Goal: Information Seeking & Learning: Check status

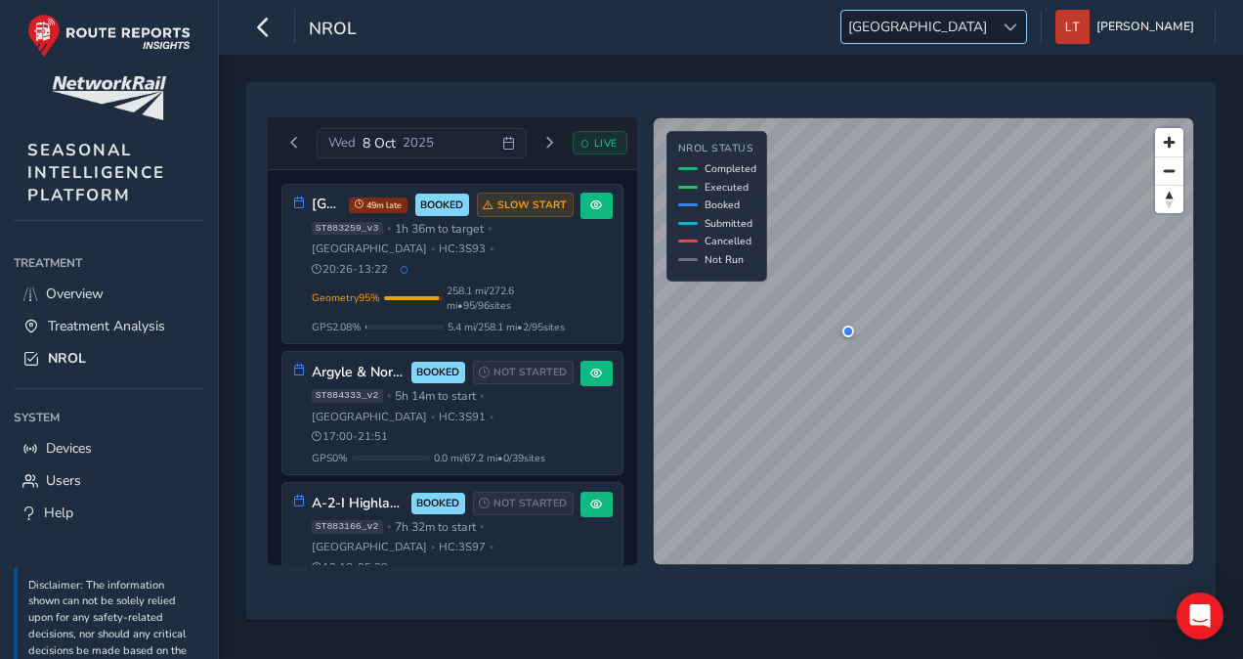
click at [994, 18] on span "[GEOGRAPHIC_DATA]" at bounding box center [917, 27] width 152 height 32
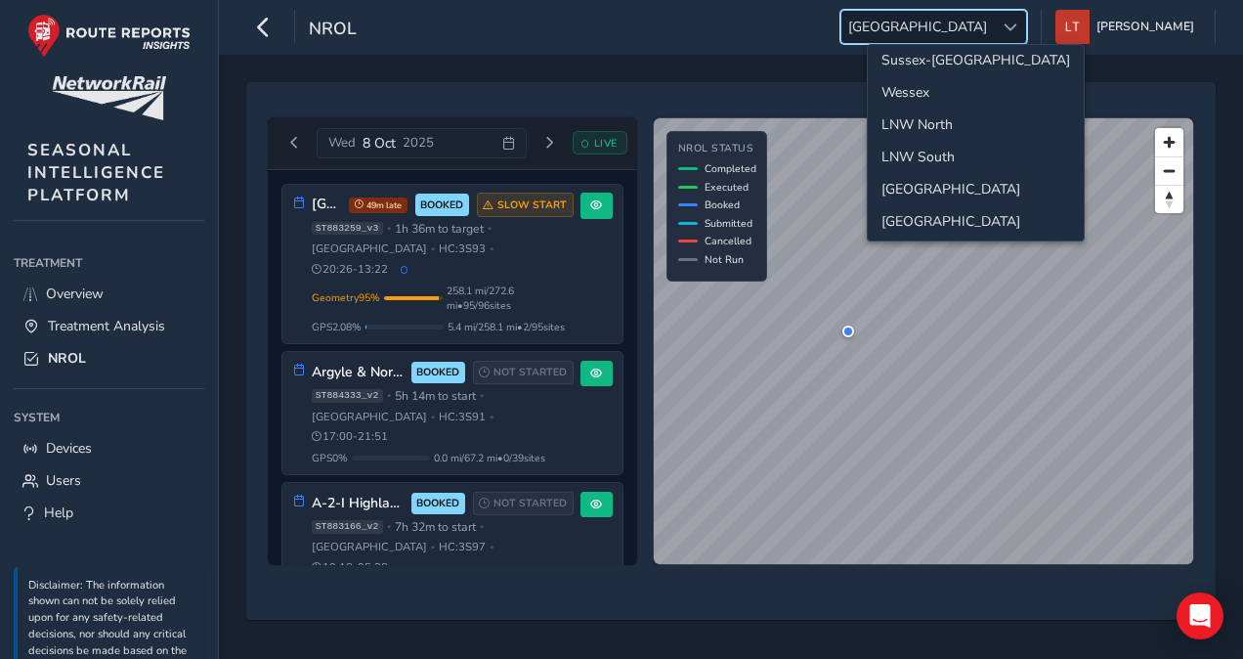
scroll to position [5, 0]
click at [965, 127] on li "LNW North" at bounding box center [976, 127] width 216 height 32
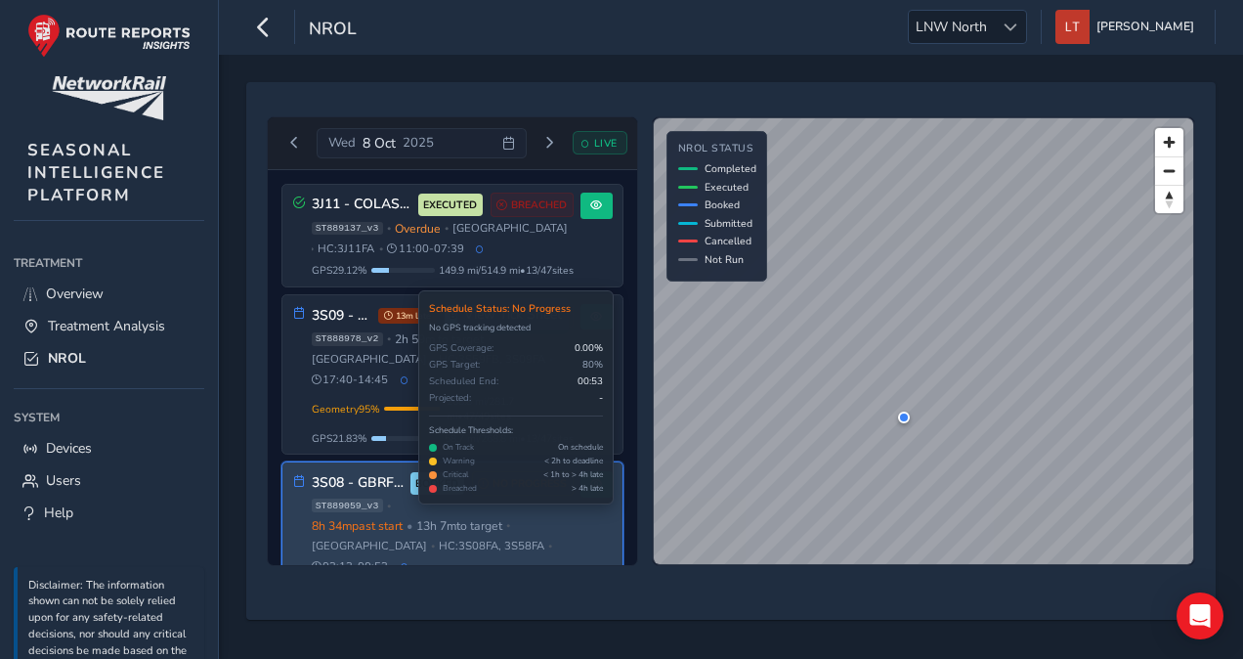
click at [508, 476] on span "NO PROGRESS" at bounding box center [529, 484] width 74 height 16
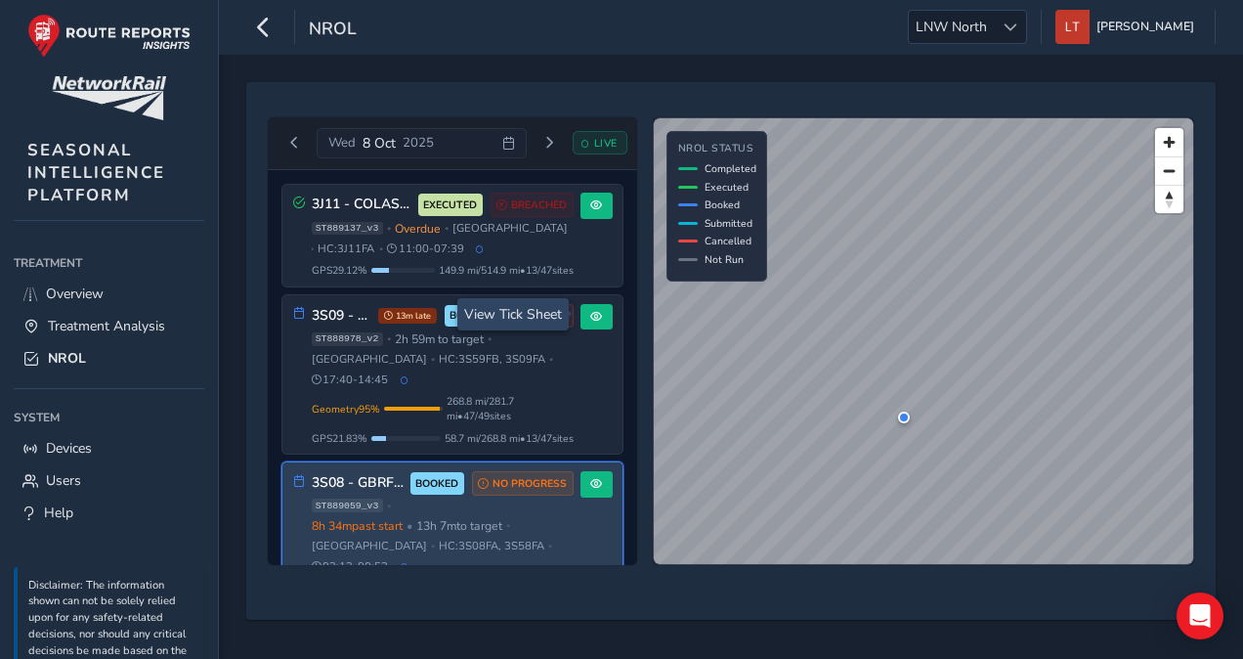
click at [454, 540] on div "ST889059_v3 • 8h 34m past start • 13h 7m to target • [GEOGRAPHIC_DATA] • HC: 3S…" at bounding box center [443, 535] width 262 height 75
click at [463, 538] on span "HC: 3S08FA, 3S58FA" at bounding box center [492, 545] width 106 height 15
click at [516, 462] on div "3S08 - GBRF Preston/Manchester North BOOKED NO PROGRESS ST889059_v3 • 8h 34m pa…" at bounding box center [452, 532] width 340 height 141
click at [390, 518] on span "8h 34m past start" at bounding box center [357, 526] width 91 height 16
click at [328, 498] on span "ST889059_v3" at bounding box center [347, 505] width 71 height 14
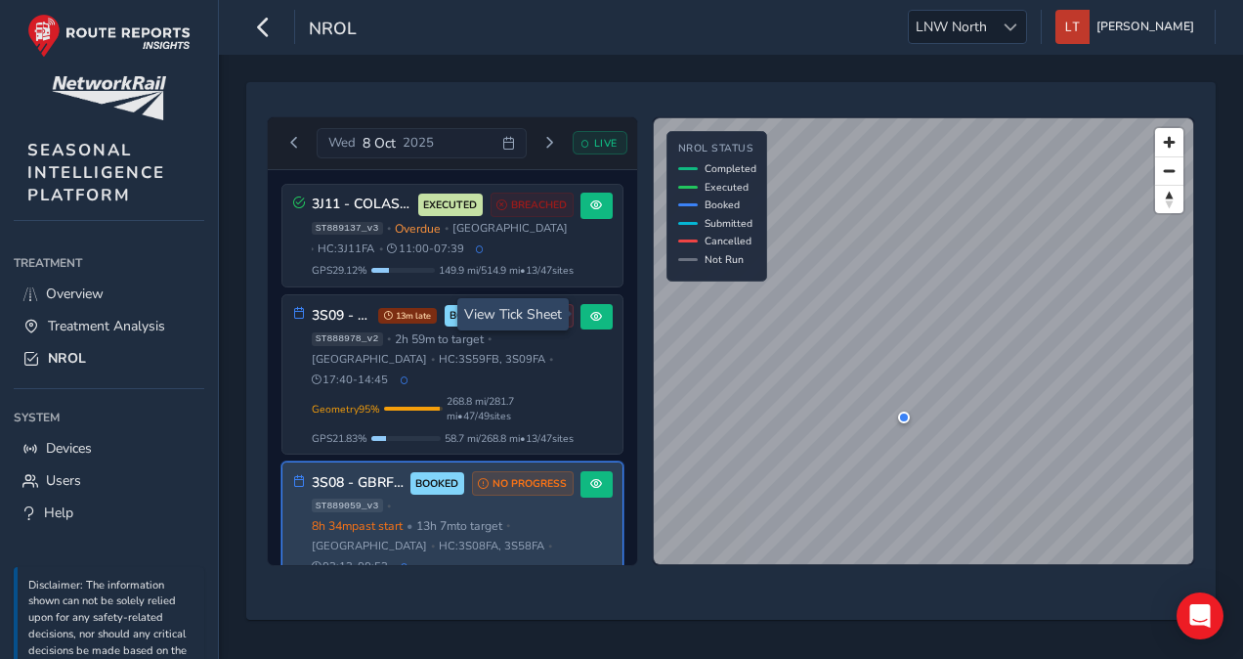
click at [338, 471] on div "3S08 - GBRF Preston/Manchester North BOOKED NO PROGRESS" at bounding box center [443, 483] width 262 height 24
click at [591, 478] on span at bounding box center [596, 484] width 12 height 12
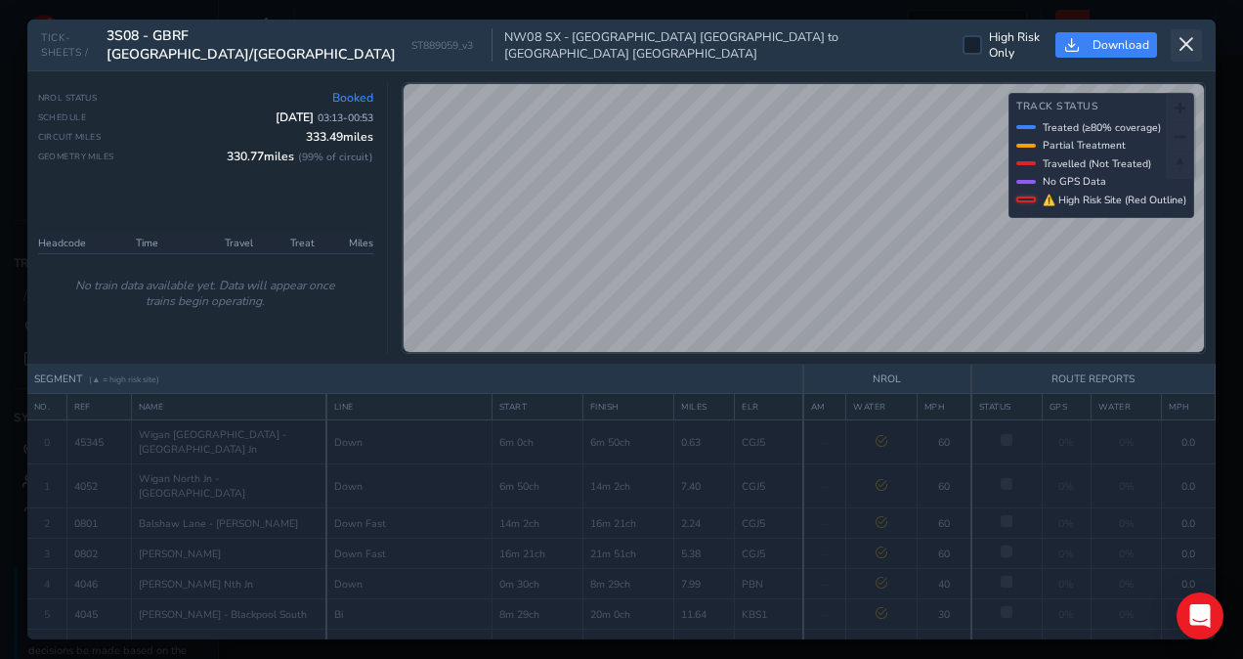
click at [1186, 38] on icon at bounding box center [1186, 45] width 18 height 18
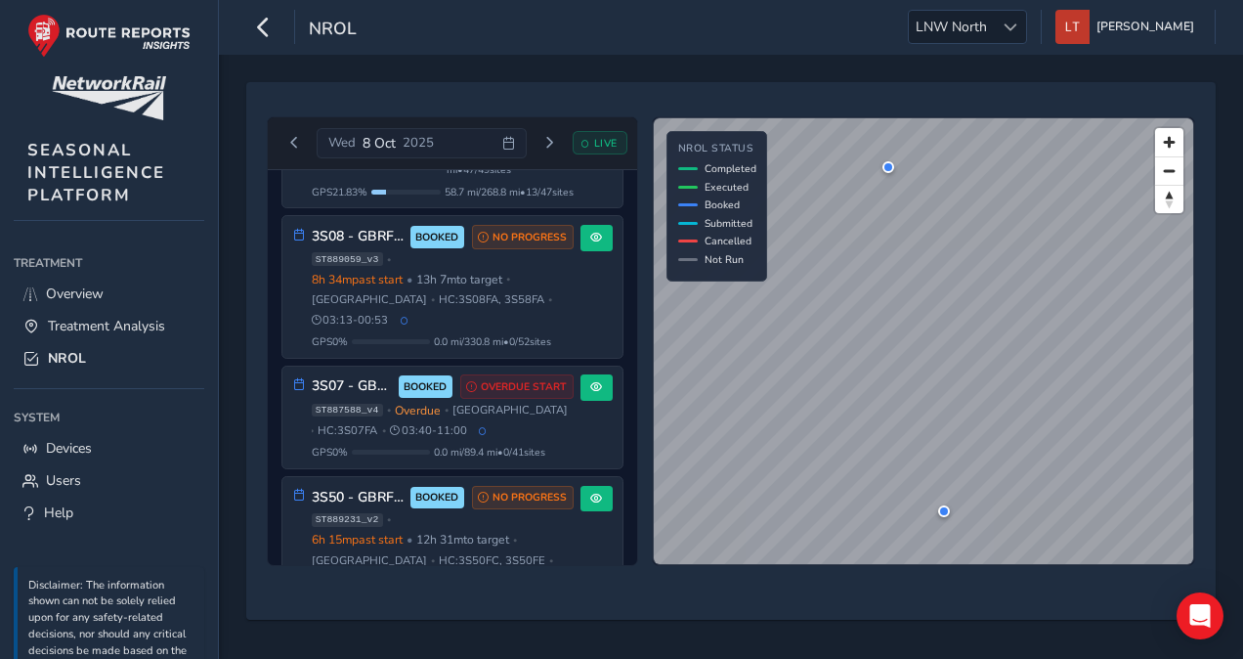
scroll to position [247, 0]
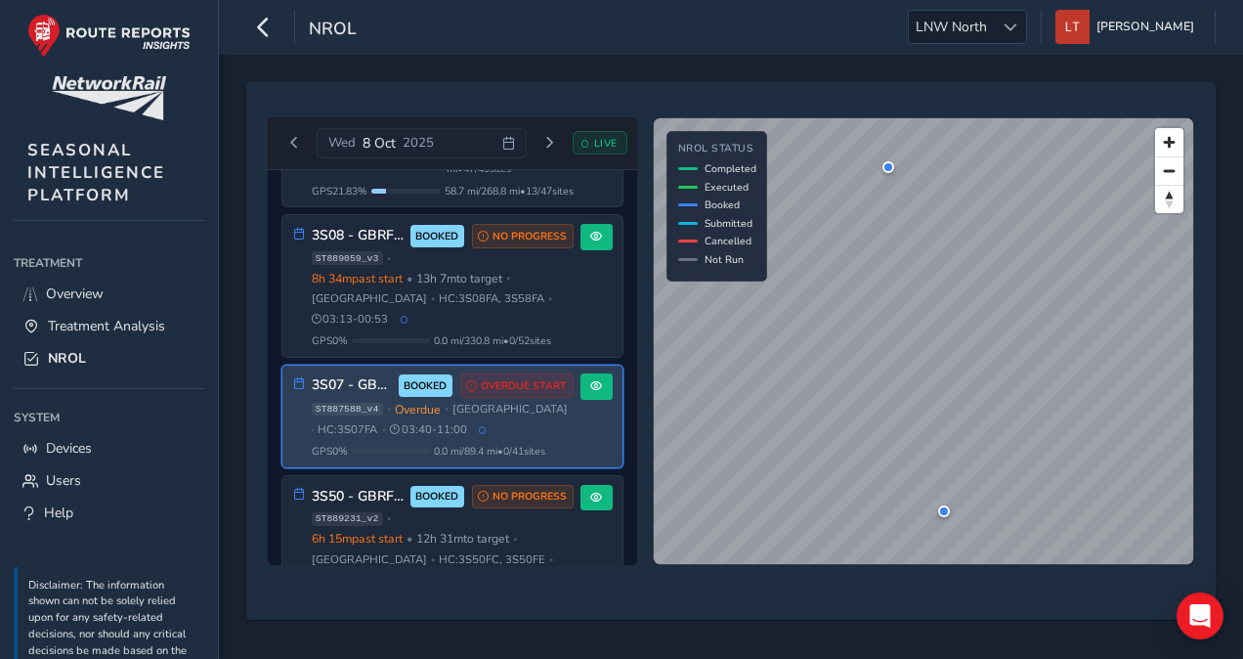
click at [494, 402] on div "ST887588_v4 • Overdue • [GEOGRAPHIC_DATA] • HC: 3S07FA • 03:40 - 11:00" at bounding box center [443, 420] width 262 height 36
click at [590, 380] on span at bounding box center [596, 386] width 12 height 12
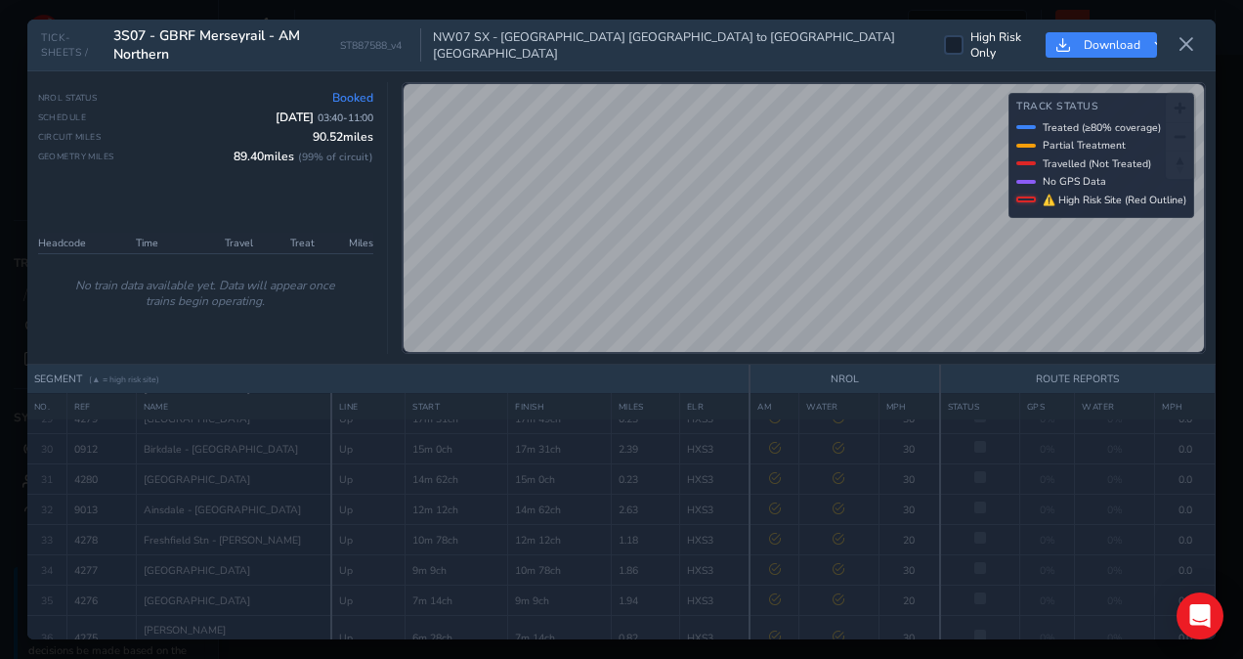
scroll to position [1034, 0]
click at [1185, 44] on icon at bounding box center [1186, 45] width 18 height 18
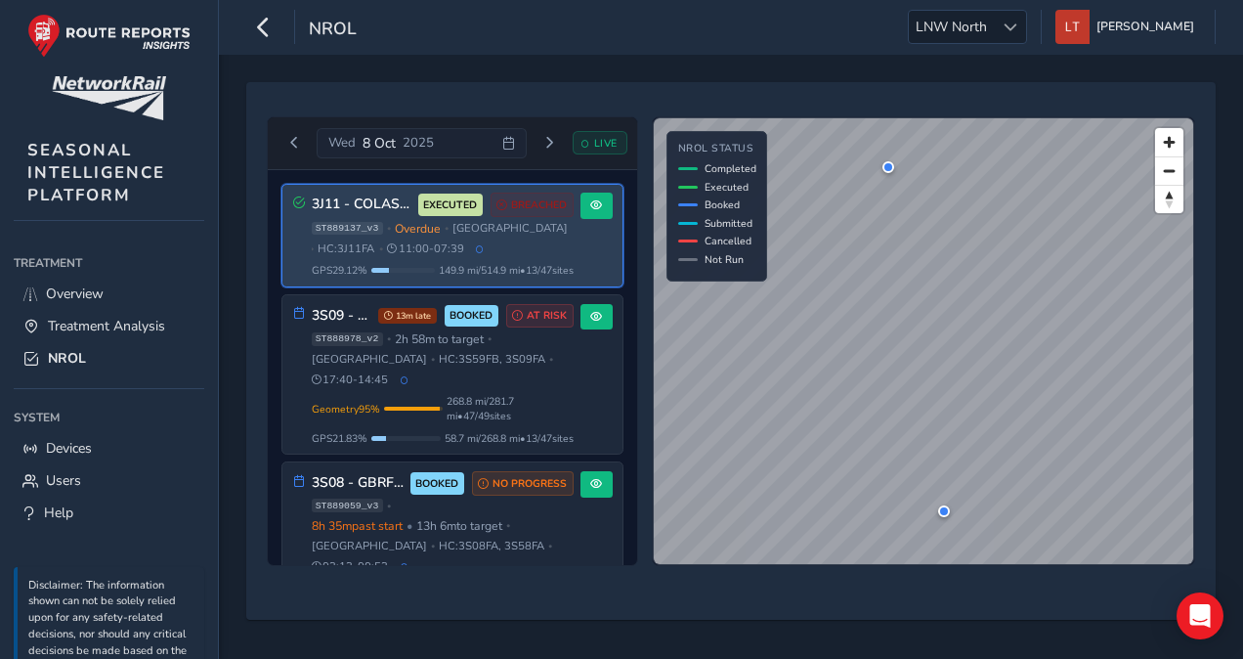
click at [564, 239] on div "ST889137_v3 • Overdue • [GEOGRAPHIC_DATA] • HC: 3J11FA • 11:00 - 07:39" at bounding box center [443, 239] width 262 height 36
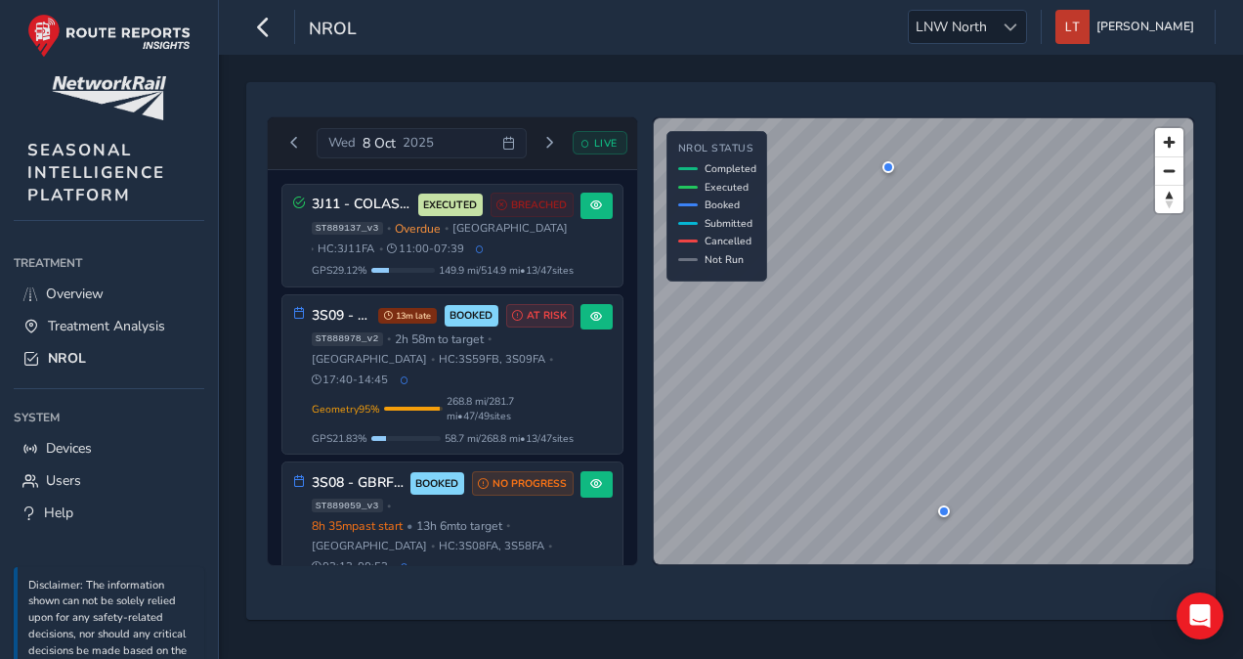
click at [643, 275] on div "[DATE] LIVE 3J11 - COLAS Lancs & Cumbria EXECUTED BREACHED ST889137_v3 • Overdu…" at bounding box center [731, 340] width 942 height 463
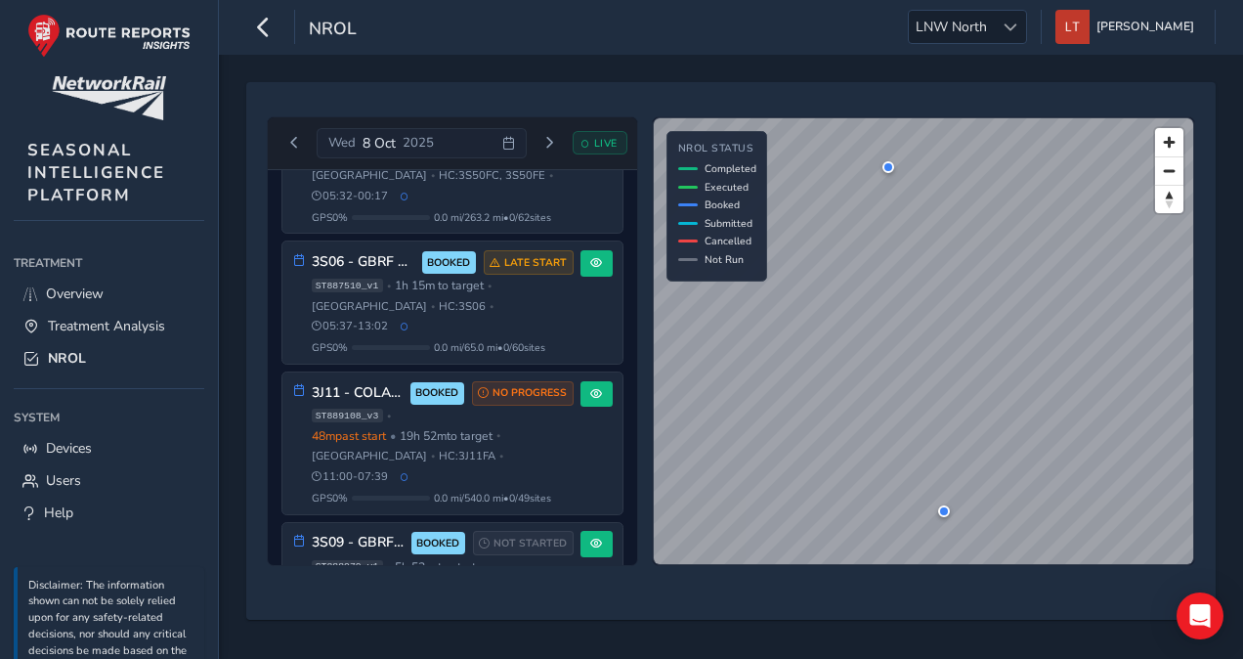
scroll to position [629, 0]
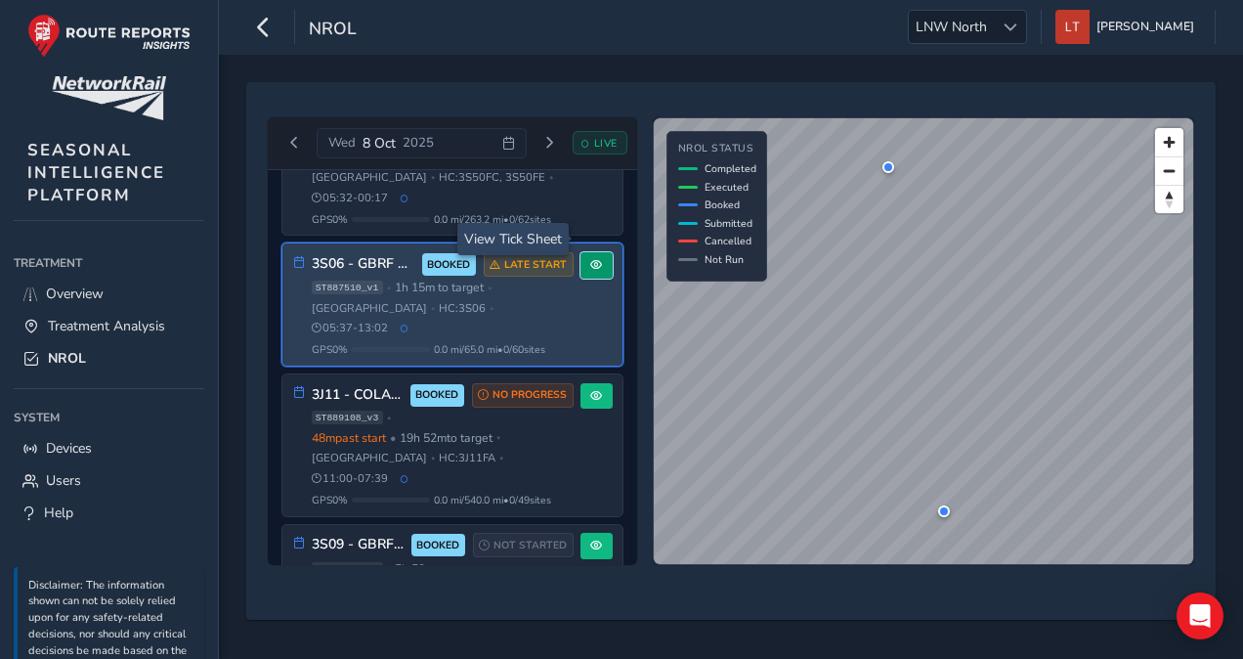
click at [589, 252] on button at bounding box center [596, 265] width 32 height 26
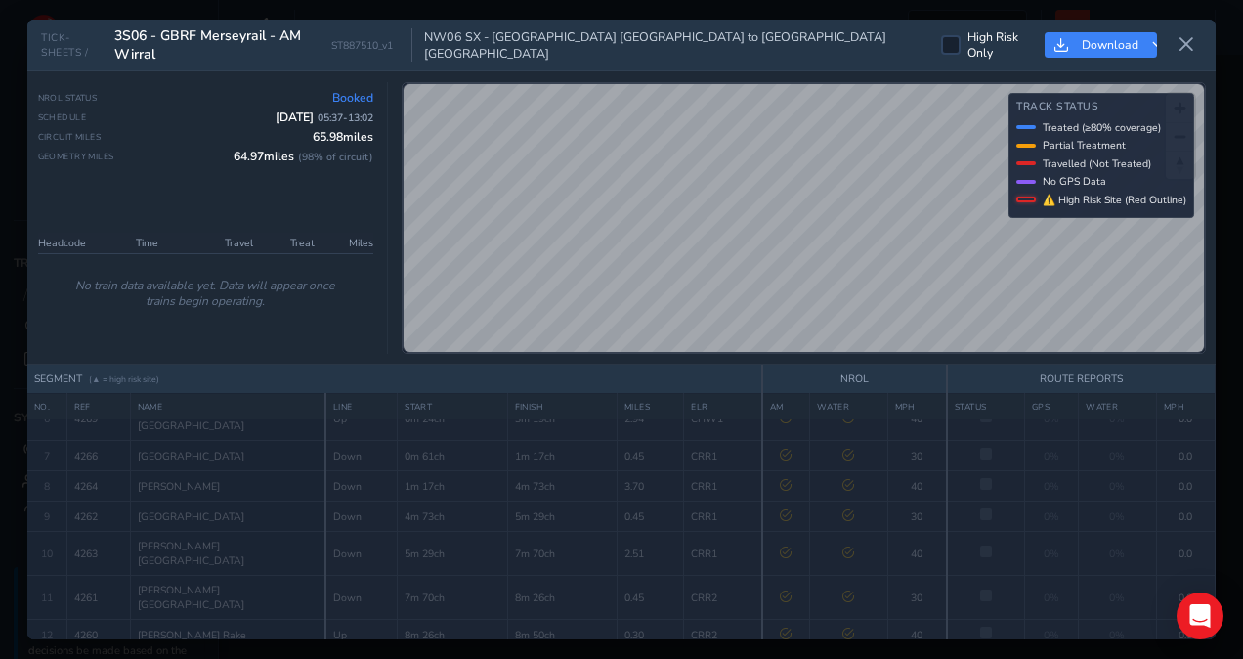
scroll to position [214, 0]
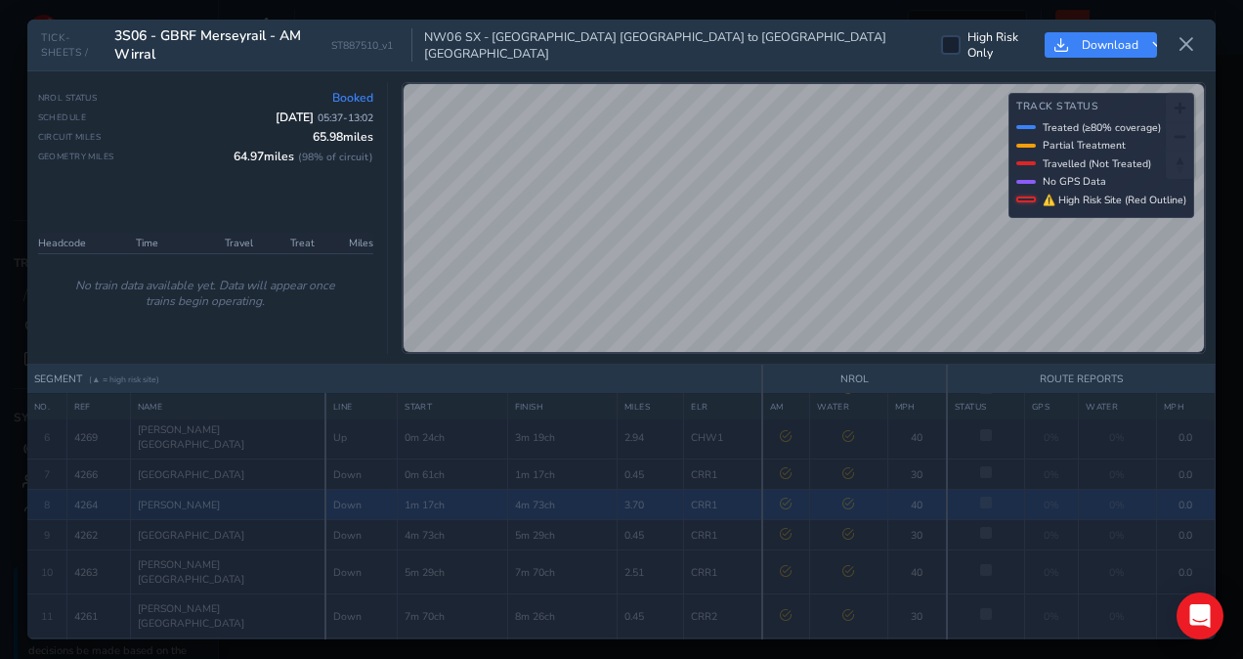
click at [841, 490] on td at bounding box center [848, 505] width 78 height 30
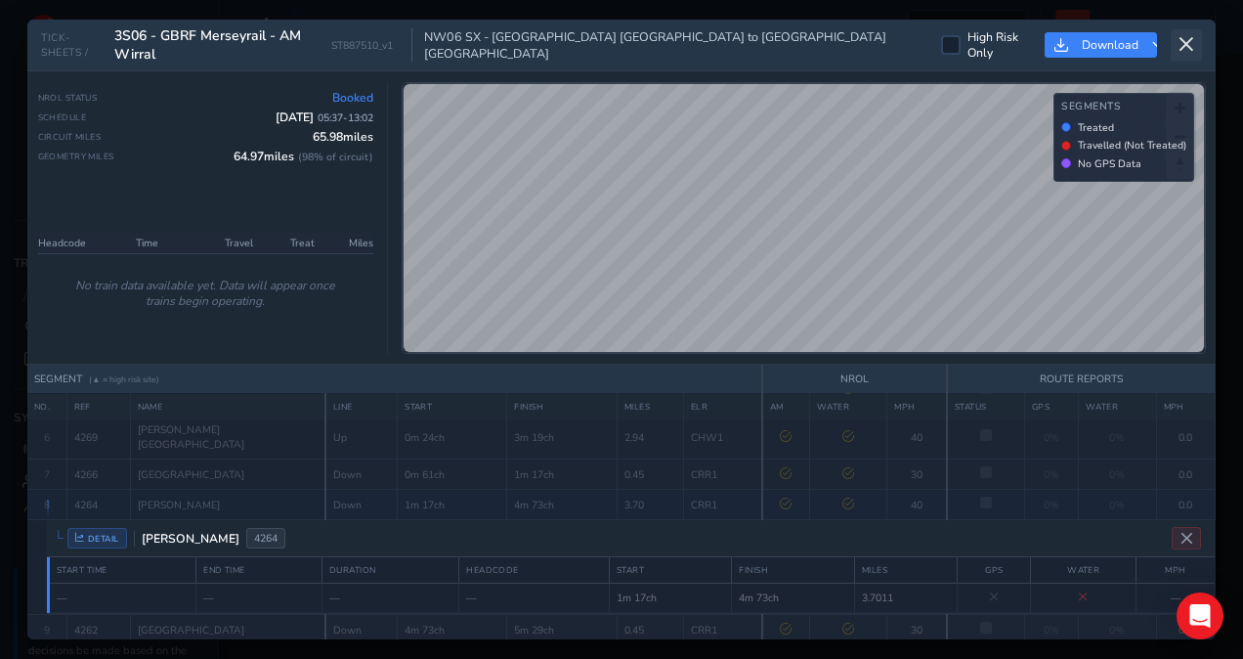
click at [1197, 43] on button at bounding box center [1186, 45] width 31 height 32
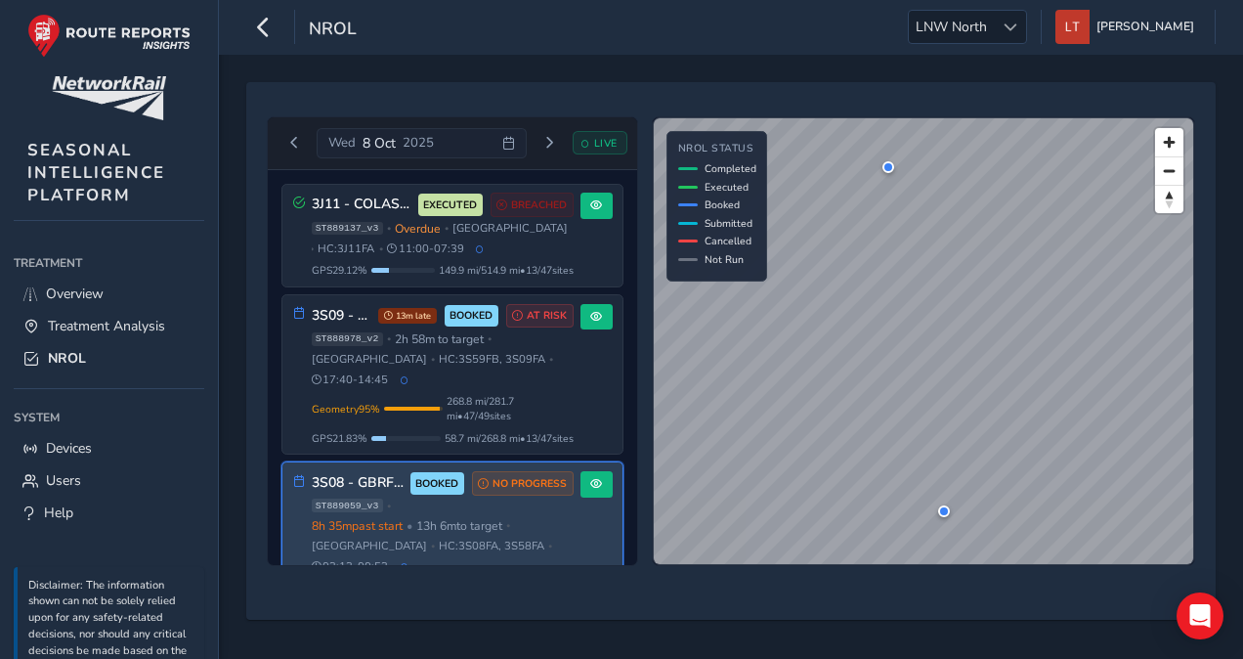
click at [439, 538] on span "HC: 3S08FA, 3S58FA" at bounding box center [492, 545] width 106 height 15
click at [590, 478] on span at bounding box center [596, 484] width 12 height 12
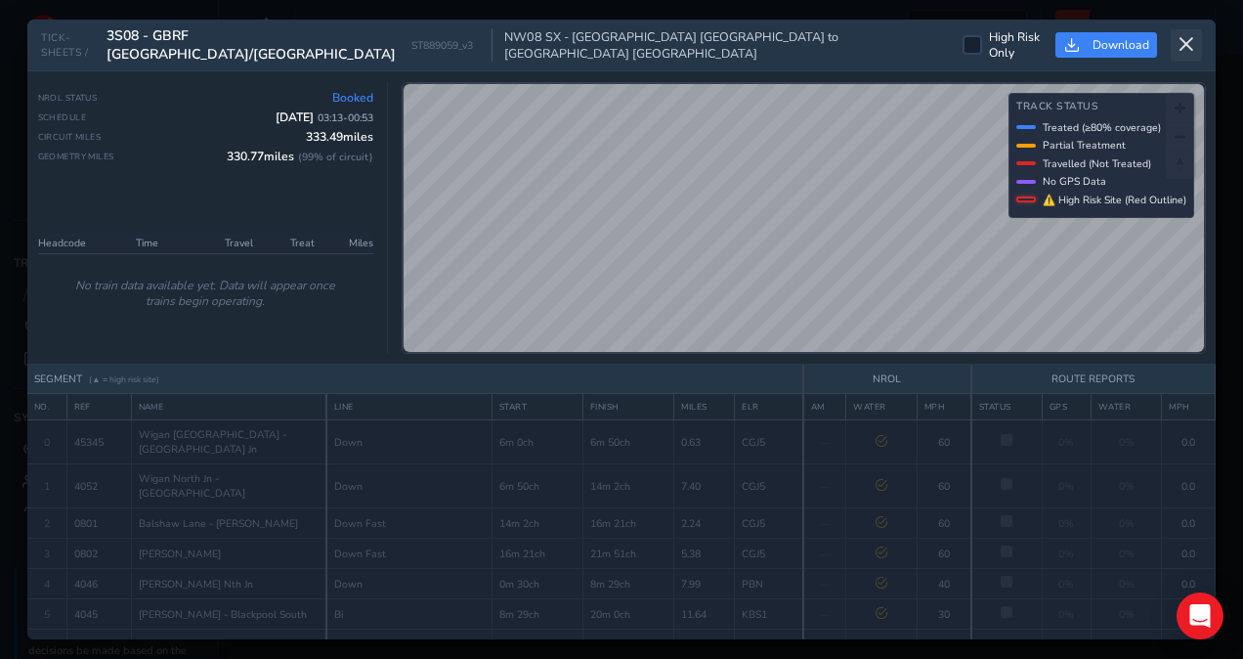
click at [1187, 49] on icon at bounding box center [1186, 45] width 18 height 18
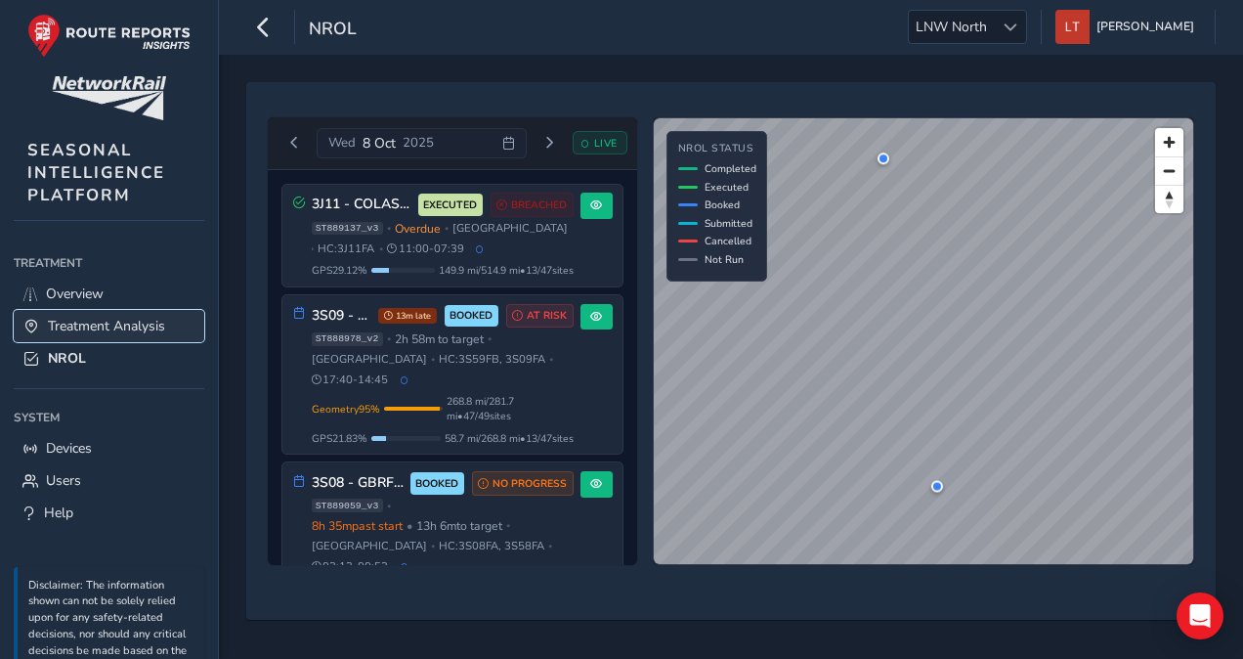
click at [139, 324] on span "Treatment Analysis" at bounding box center [106, 326] width 117 height 19
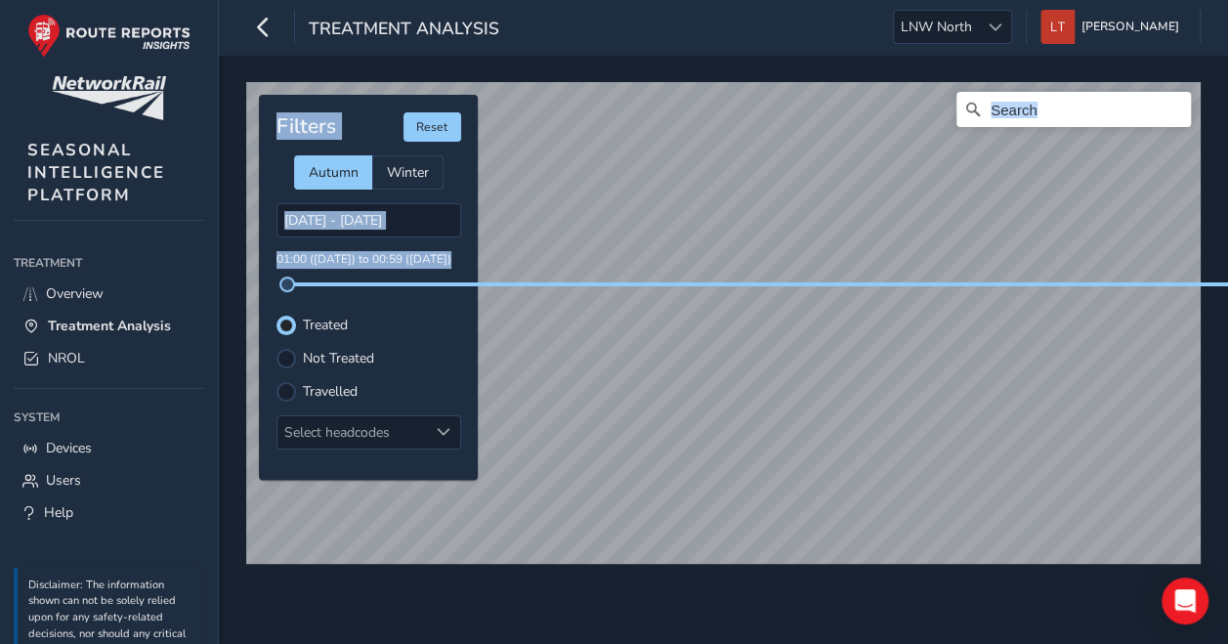
drag, startPoint x: 1200, startPoint y: 274, endPoint x: 998, endPoint y: 281, distance: 202.4
click at [998, 281] on div "© Mapbox © OpenStreetMap Improve this map Filters Reset Autumn Winter [DATE] - …" at bounding box center [723, 315] width 968 height 480
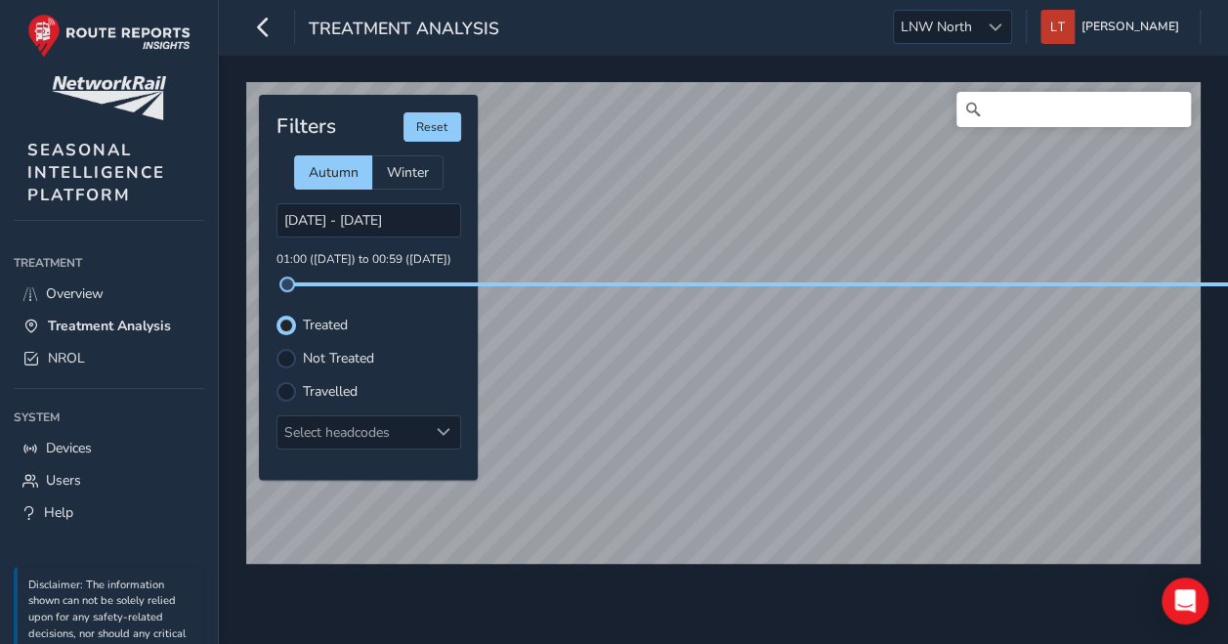
click at [393, 297] on div "Filters Reset Autumn Winter [DATE] - [DATE] 01:00 ([DATE]) to 00:59 ([DATE]) Tr…" at bounding box center [368, 287] width 219 height 385
click at [71, 359] on span "NROL" at bounding box center [66, 358] width 37 height 19
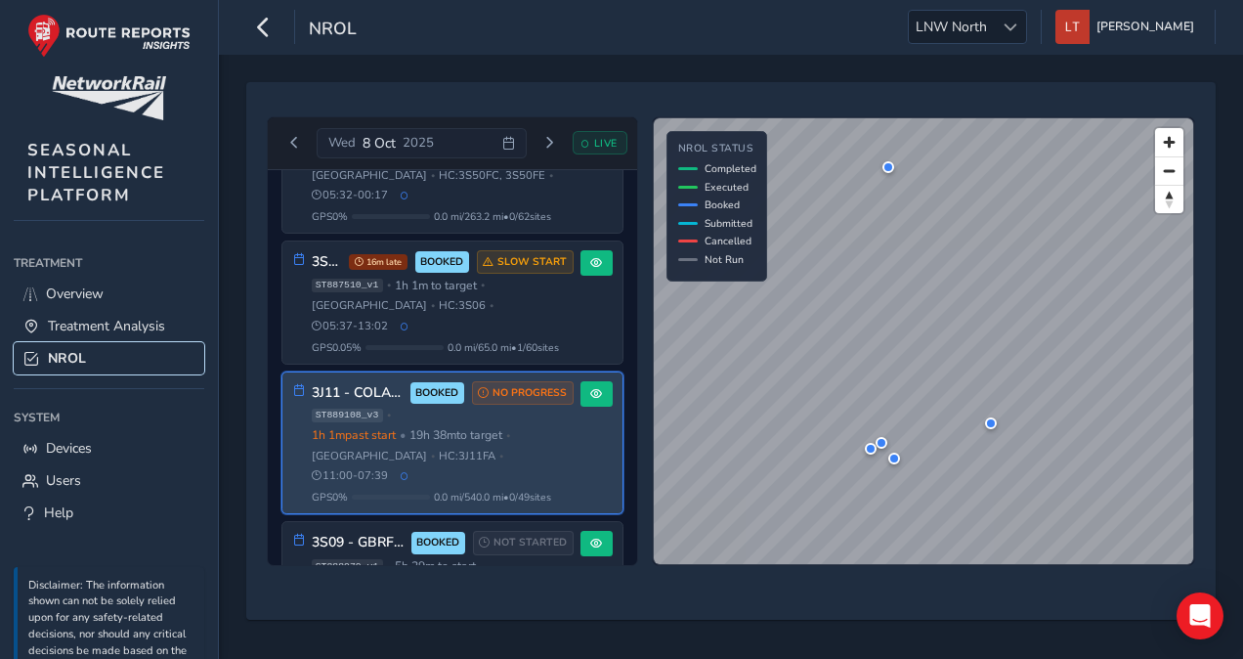
scroll to position [610, 0]
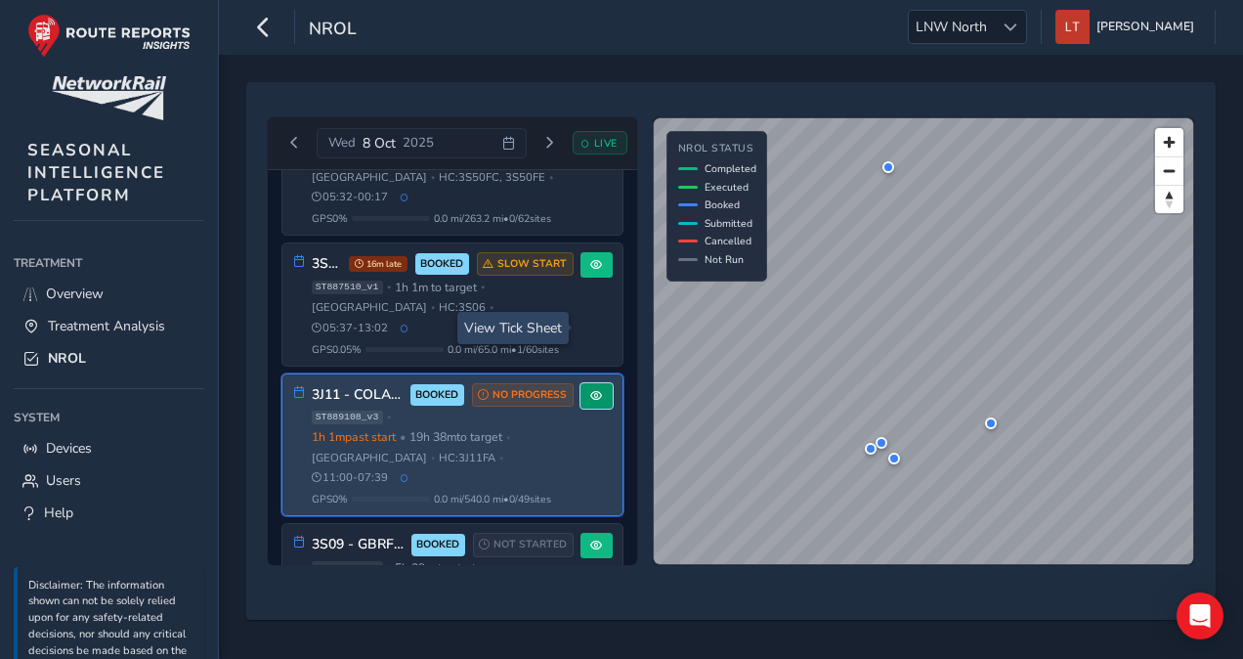
click at [580, 383] on button at bounding box center [596, 396] width 32 height 26
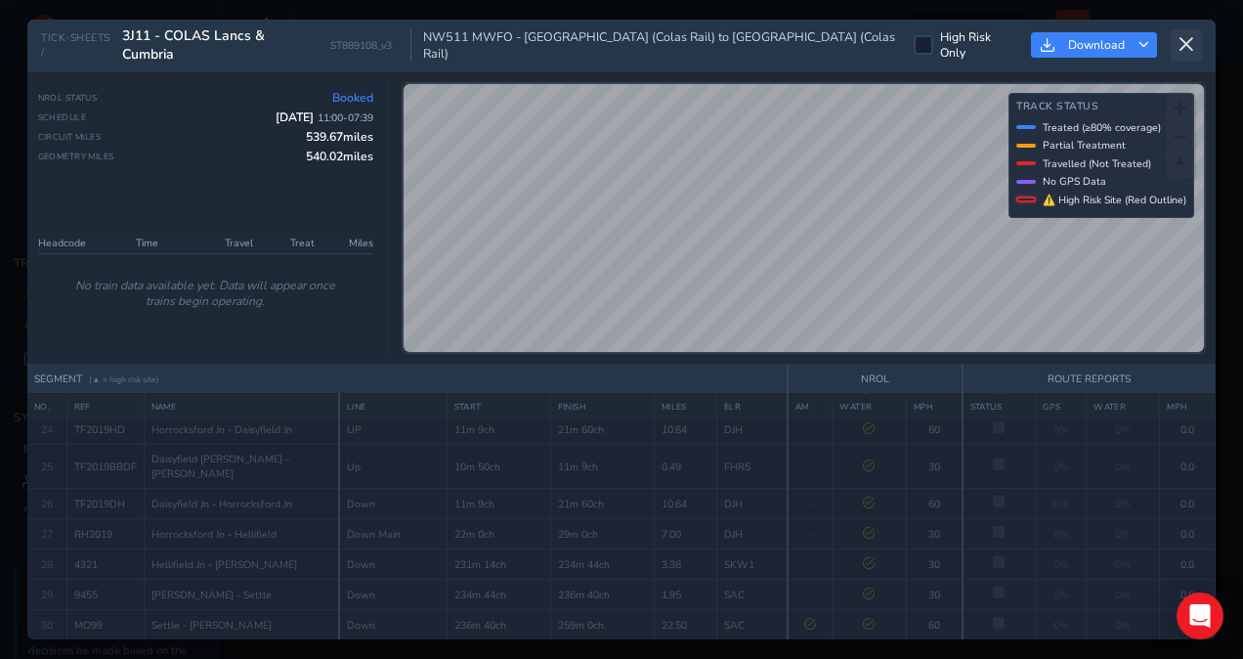
scroll to position [858, 0]
click at [1181, 40] on icon at bounding box center [1186, 45] width 18 height 18
